Goal: Understand process/instructions

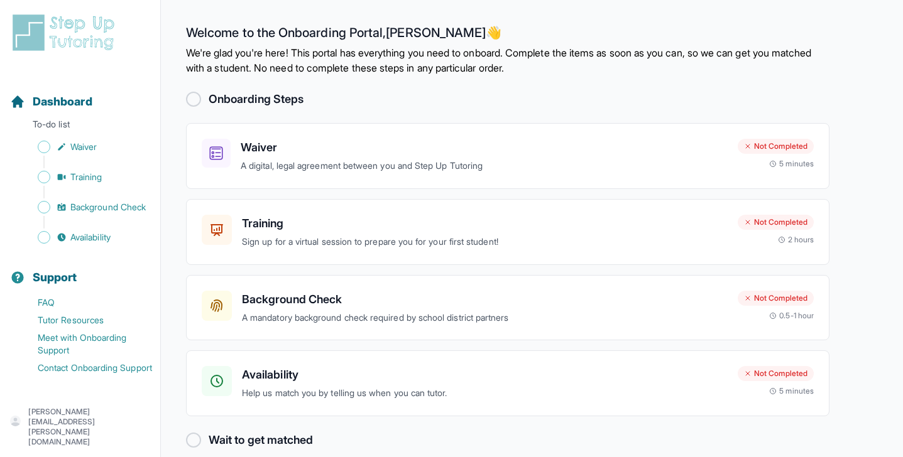
scroll to position [17, 0]
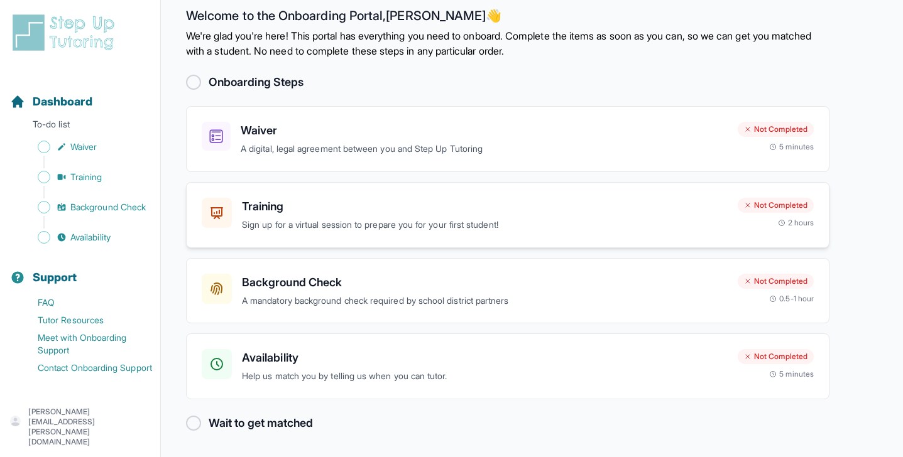
click at [265, 202] on h3 "Training" at bounding box center [485, 207] width 486 height 18
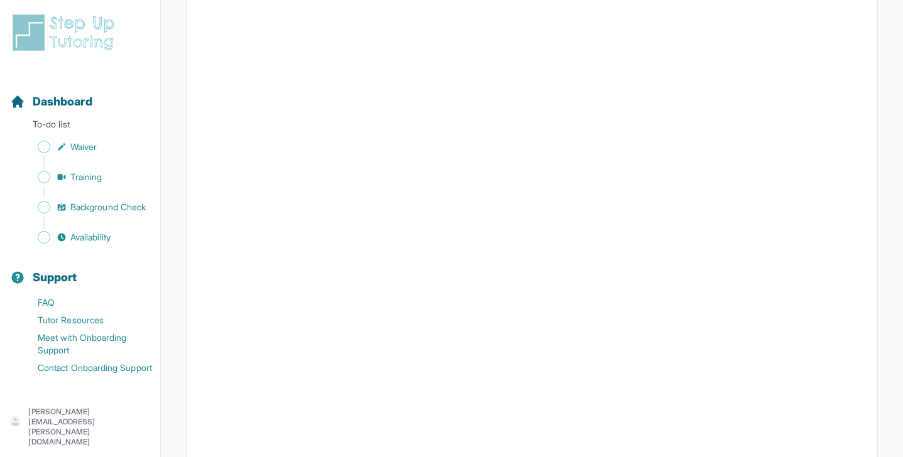
scroll to position [300, 0]
click at [81, 143] on span "Waiver" at bounding box center [83, 147] width 26 height 13
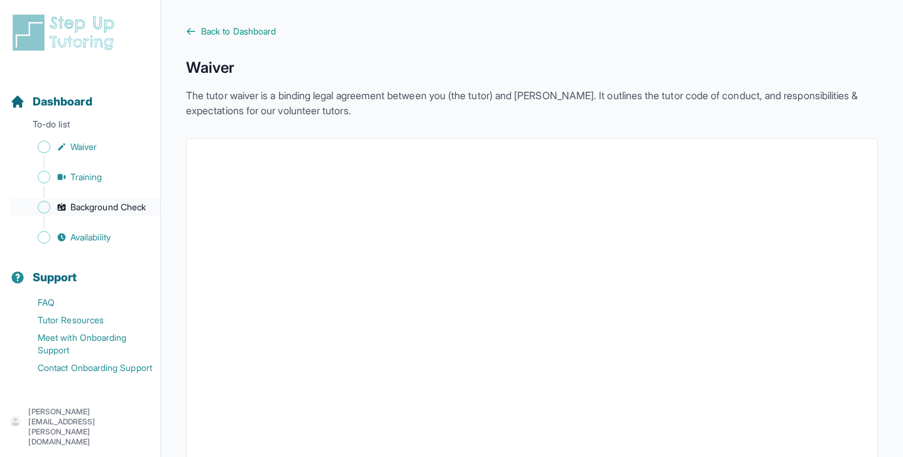
click at [112, 209] on span "Background Check" at bounding box center [107, 207] width 75 height 13
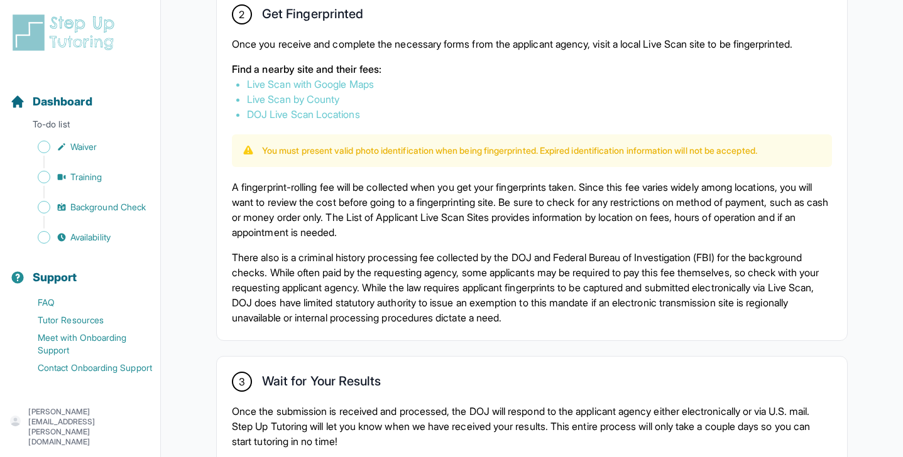
scroll to position [741, 0]
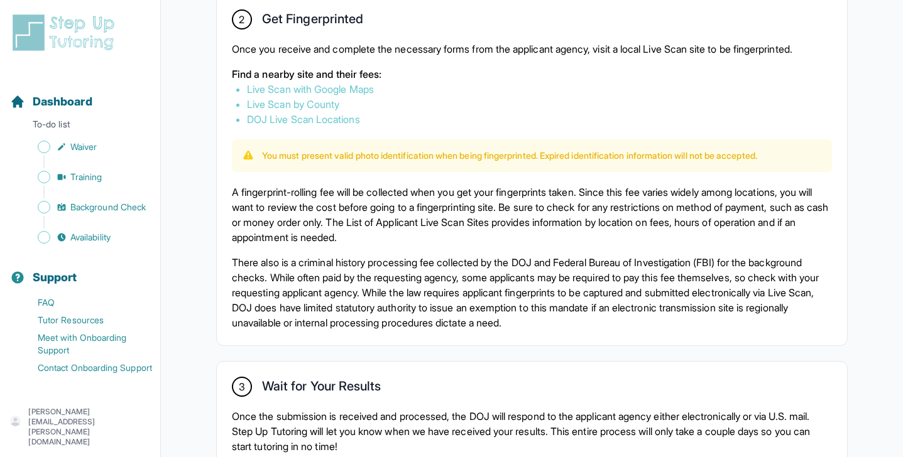
click at [338, 87] on link "Live Scan with Google Maps" at bounding box center [310, 89] width 127 height 13
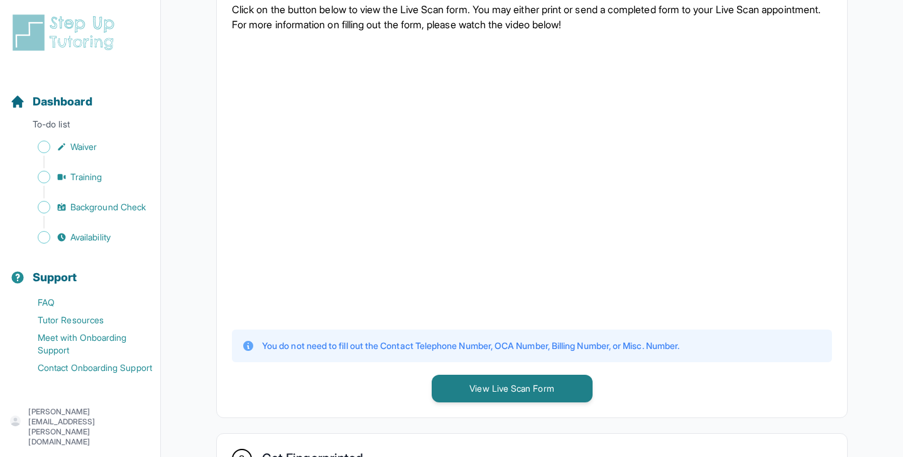
scroll to position [0, 0]
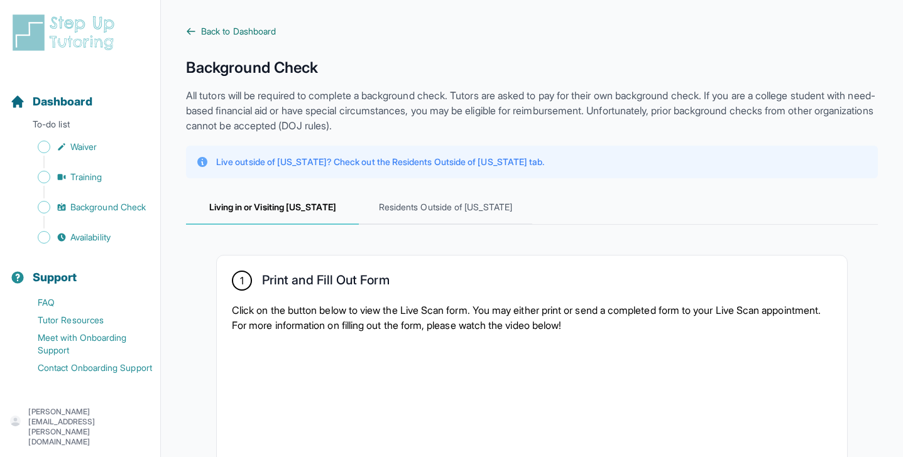
click at [207, 36] on span "Back to Dashboard" at bounding box center [238, 31] width 75 height 13
